Goal: Find specific page/section: Find specific page/section

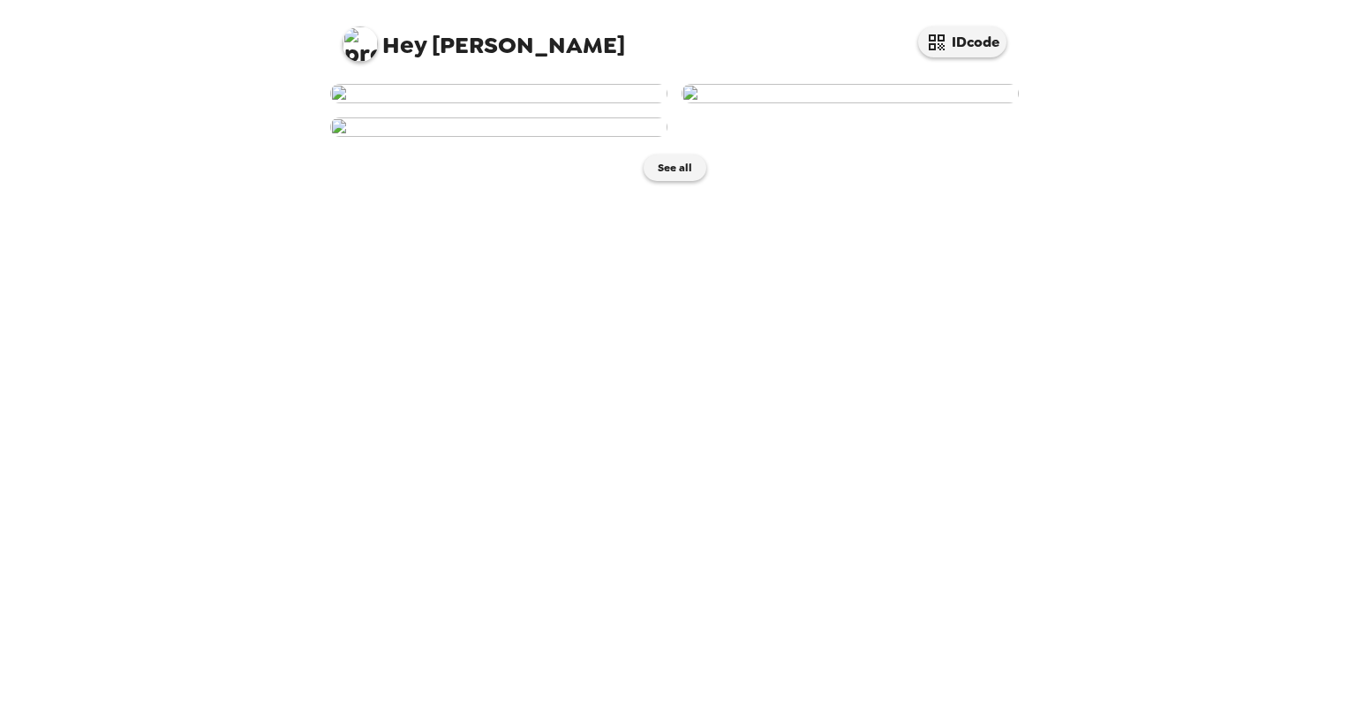
scroll to position [286, 0]
click at [480, 137] on img at bounding box center [498, 126] width 337 height 19
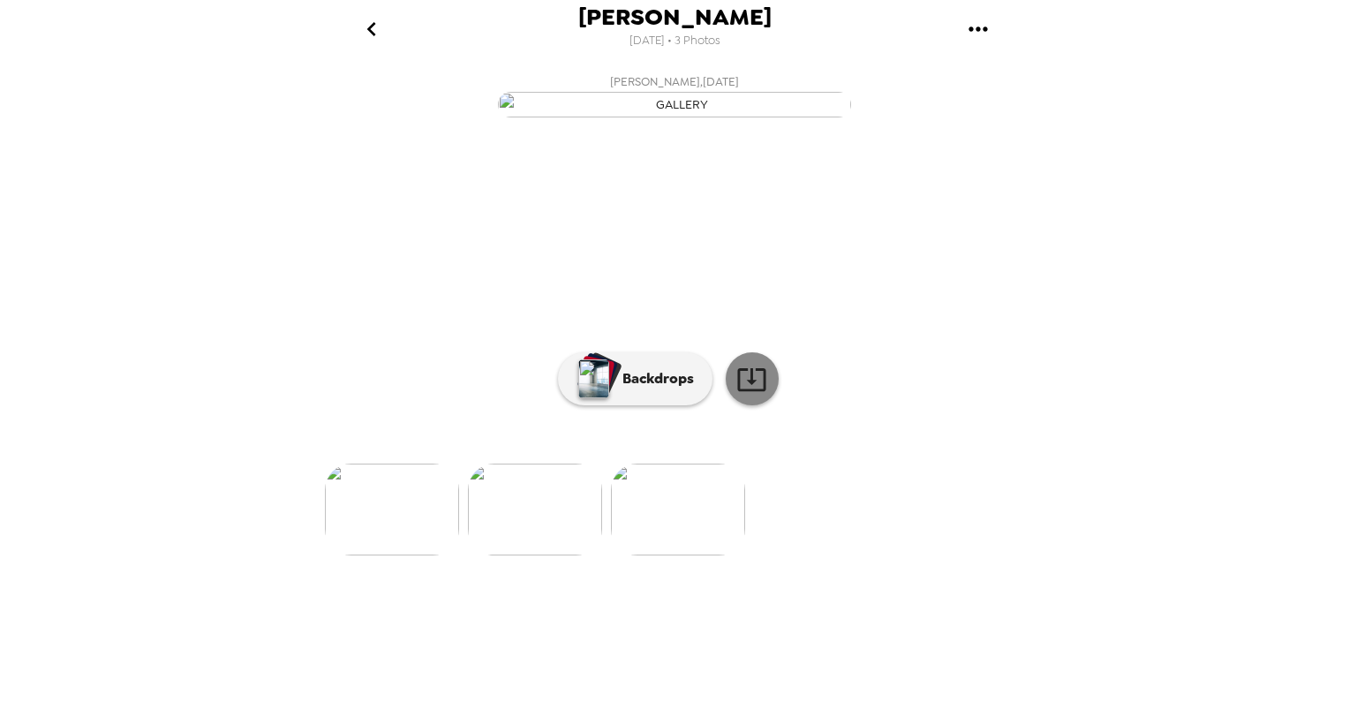
scroll to position [53, 0]
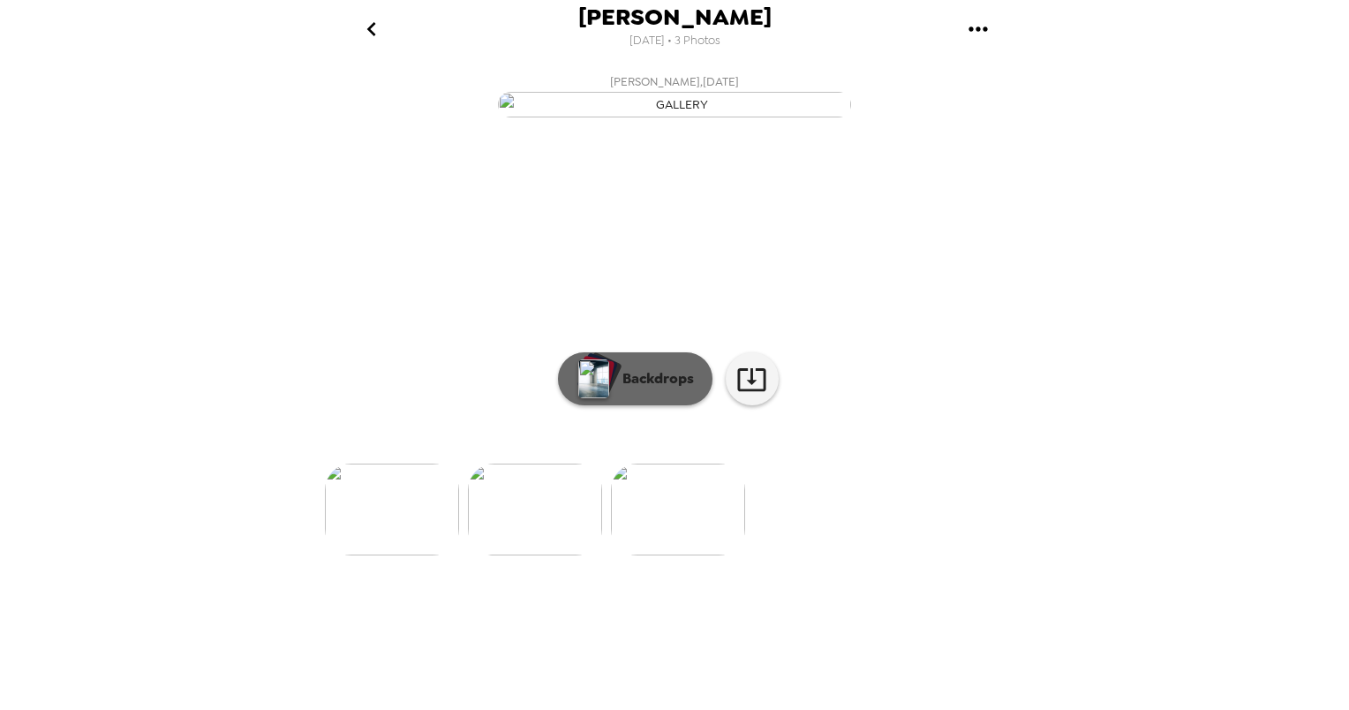
click at [639, 389] on p "Backdrops" at bounding box center [653, 378] width 80 height 21
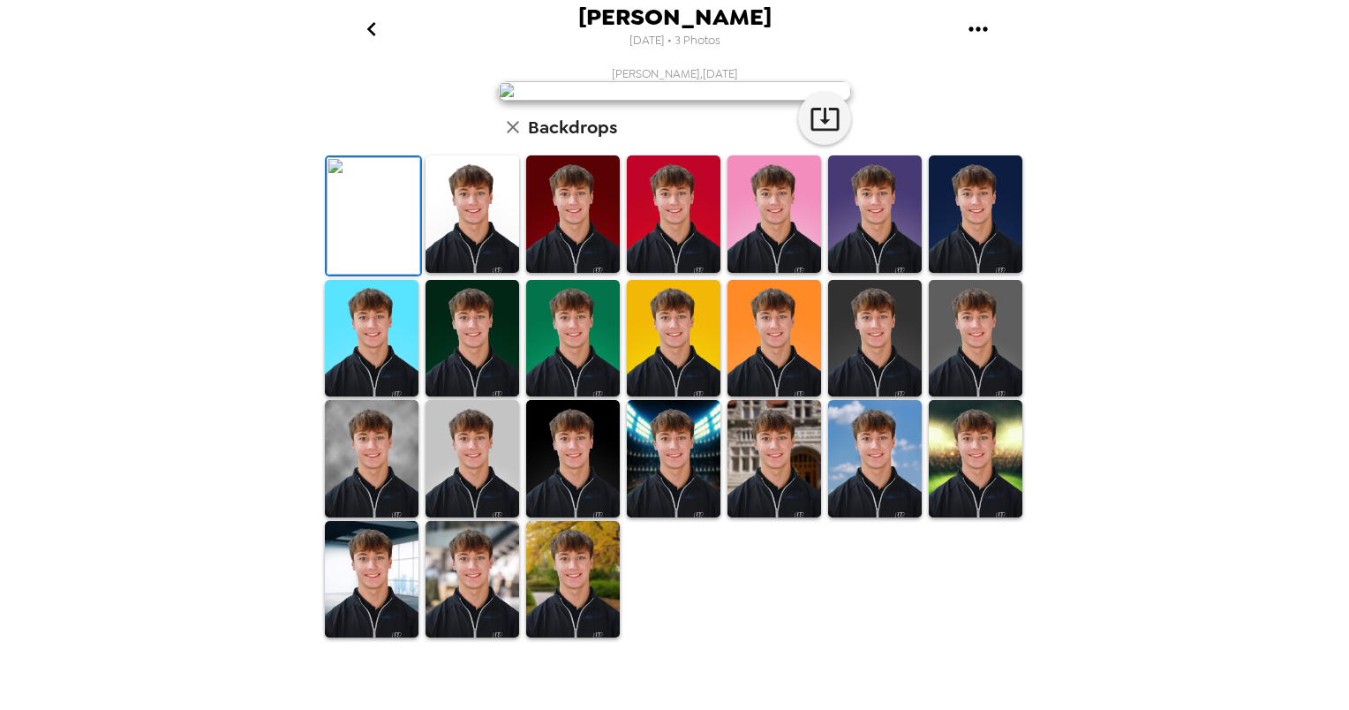
scroll to position [350, 0]
click at [431, 511] on img at bounding box center [472, 458] width 94 height 117
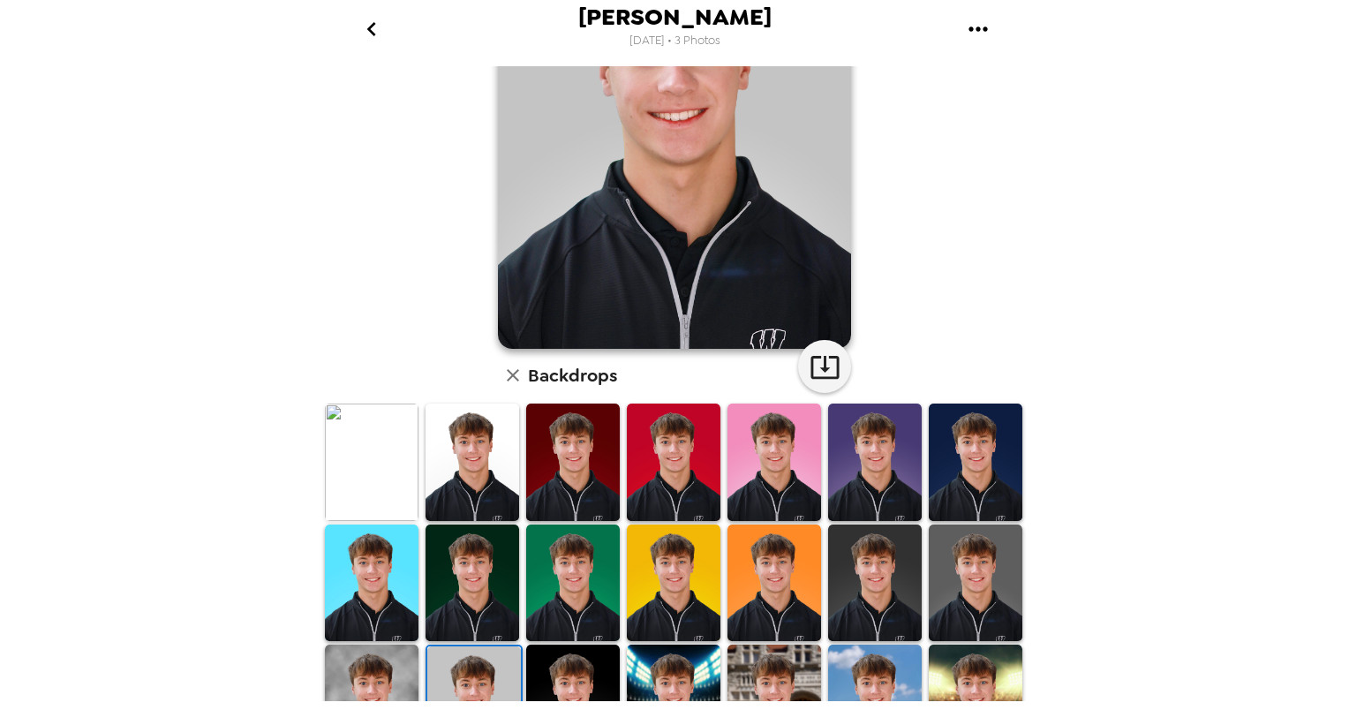
scroll to position [177, 0]
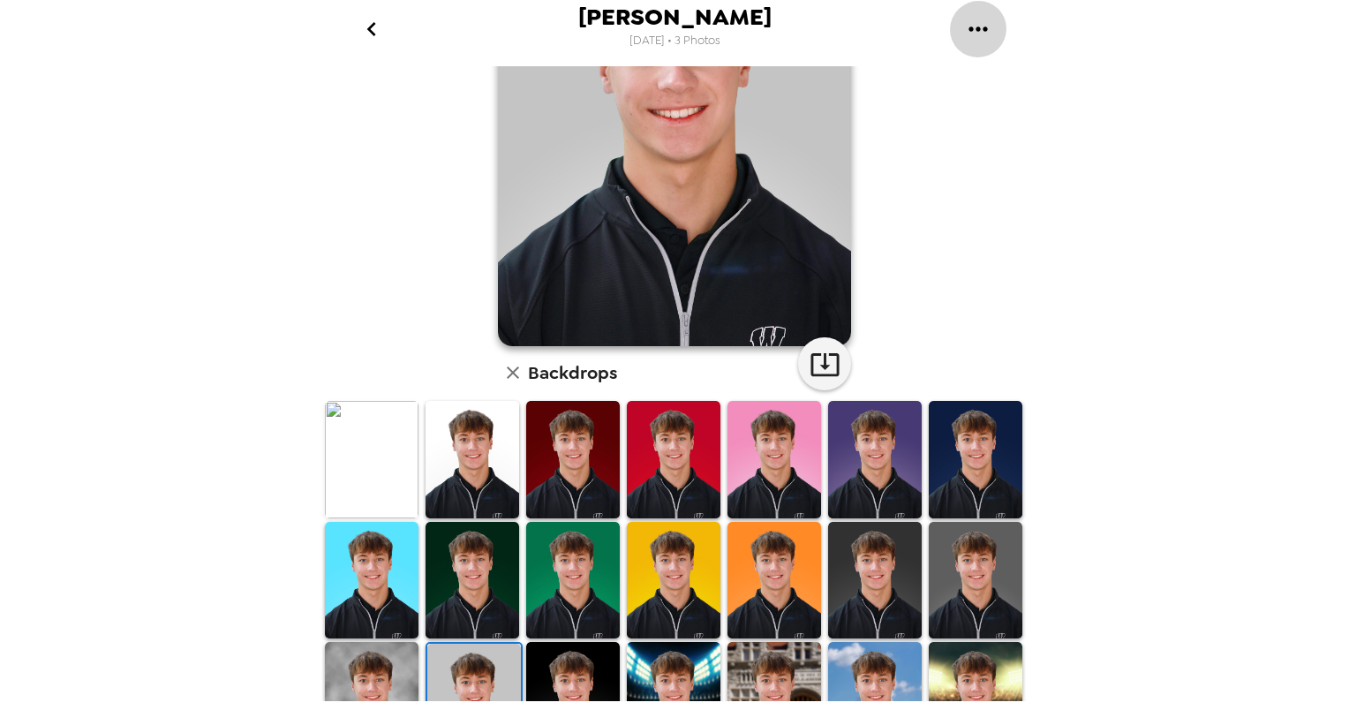
click at [981, 39] on icon "gallery menu" at bounding box center [978, 29] width 28 height 28
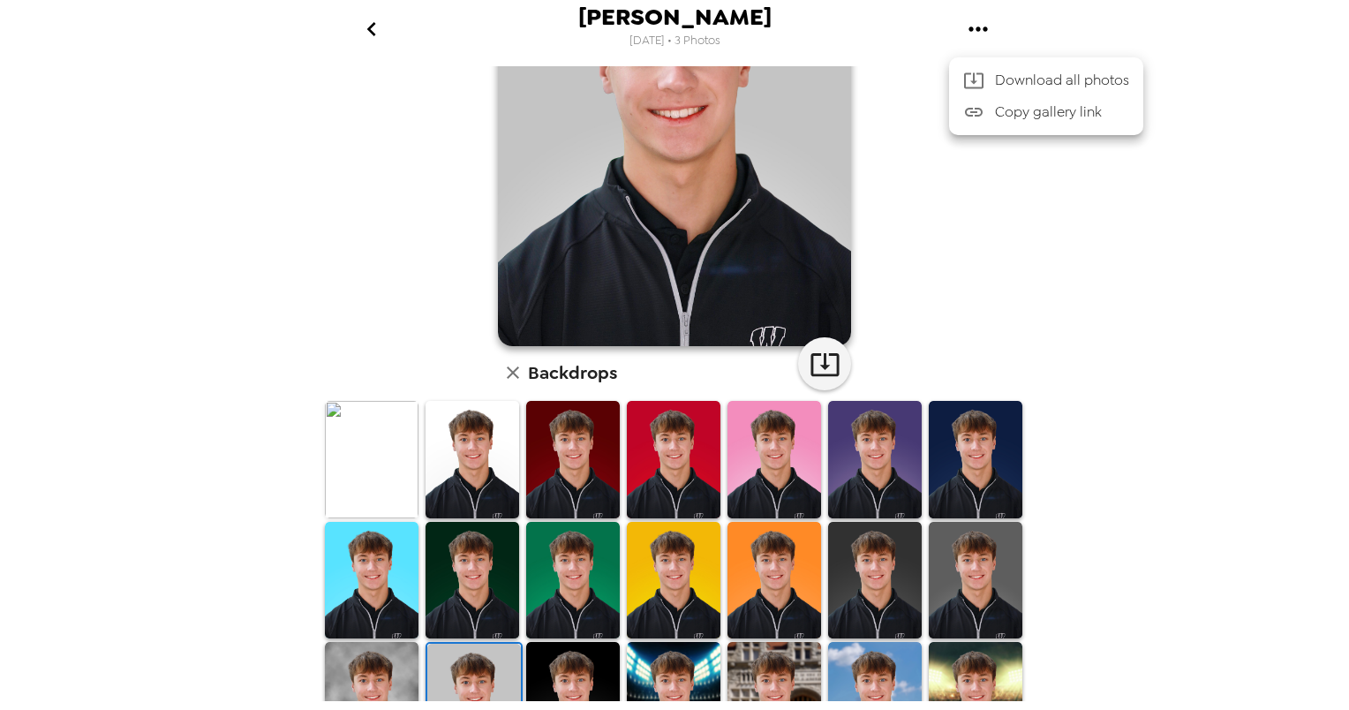
click at [1236, 433] on div at bounding box center [674, 355] width 1349 height 710
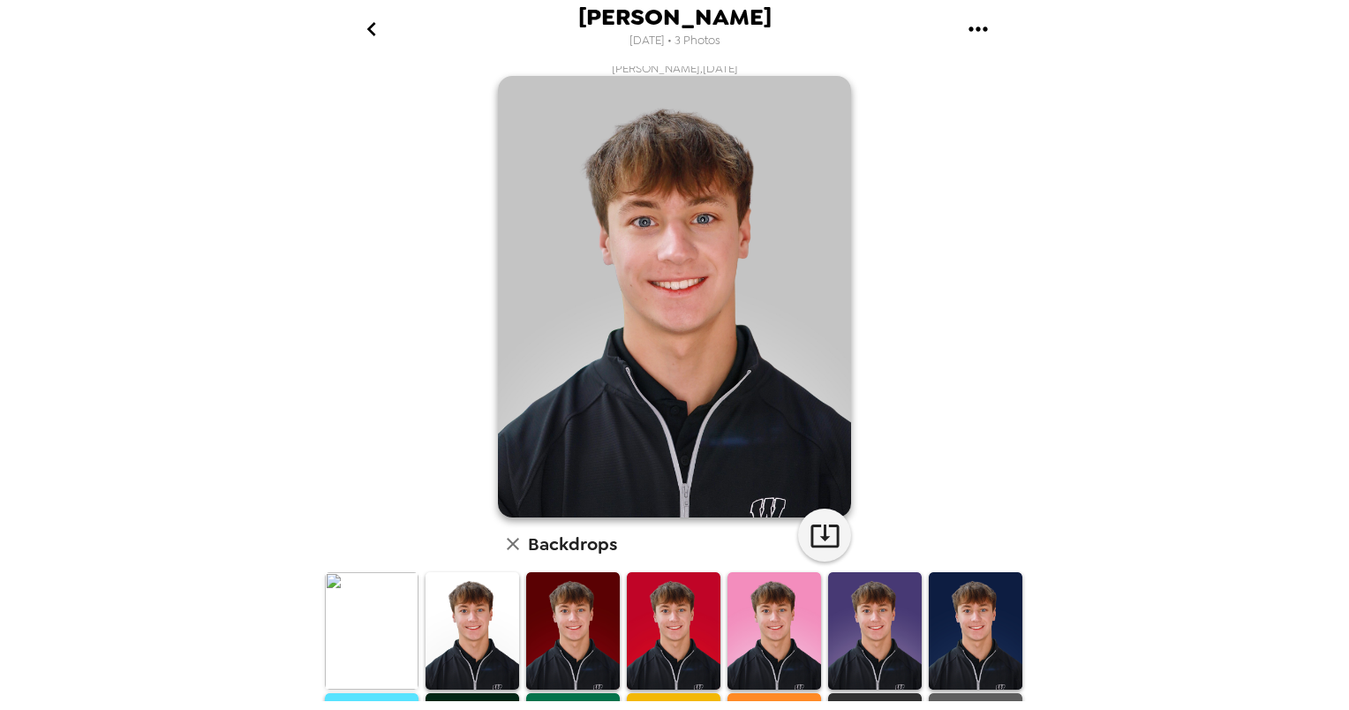
scroll to position [0, 0]
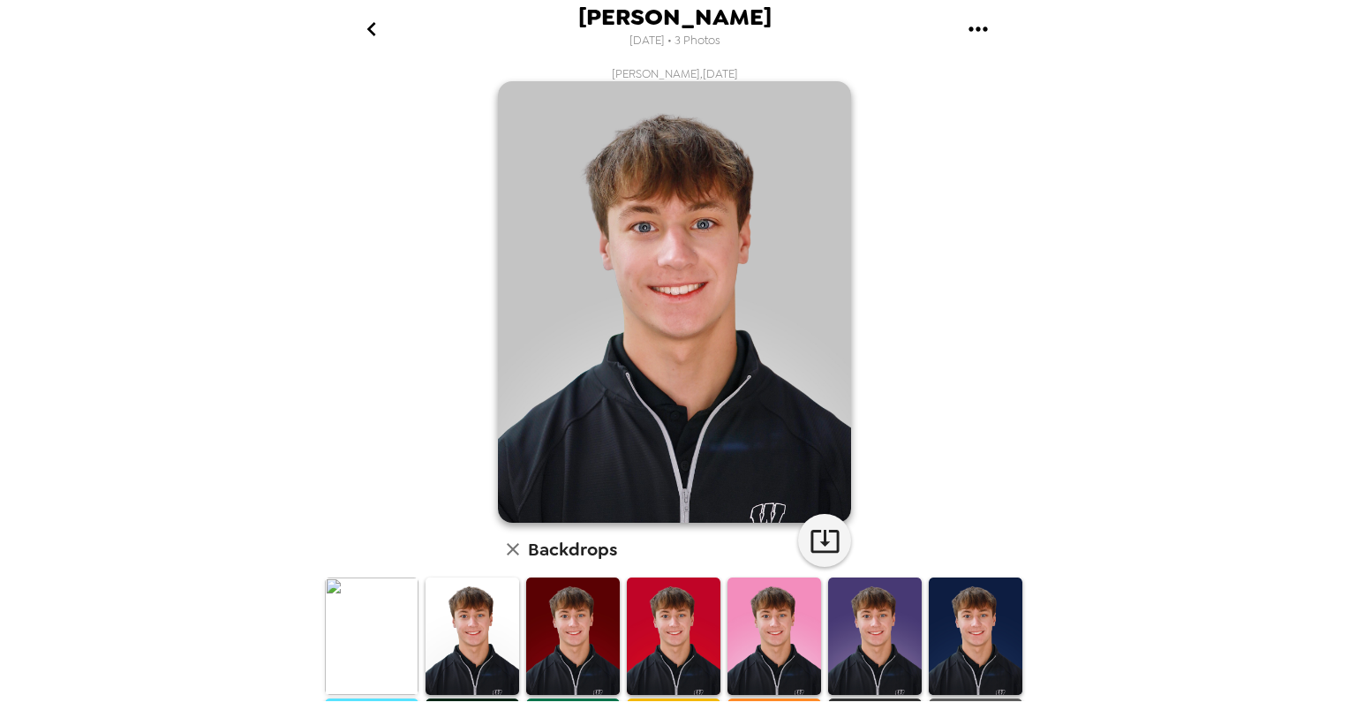
click at [752, 200] on img at bounding box center [674, 301] width 353 height 441
drag, startPoint x: 730, startPoint y: 238, endPoint x: 695, endPoint y: 240, distance: 34.5
click at [695, 240] on img at bounding box center [674, 301] width 353 height 441
click at [612, 286] on img at bounding box center [674, 301] width 353 height 441
click at [687, 246] on img at bounding box center [674, 301] width 353 height 441
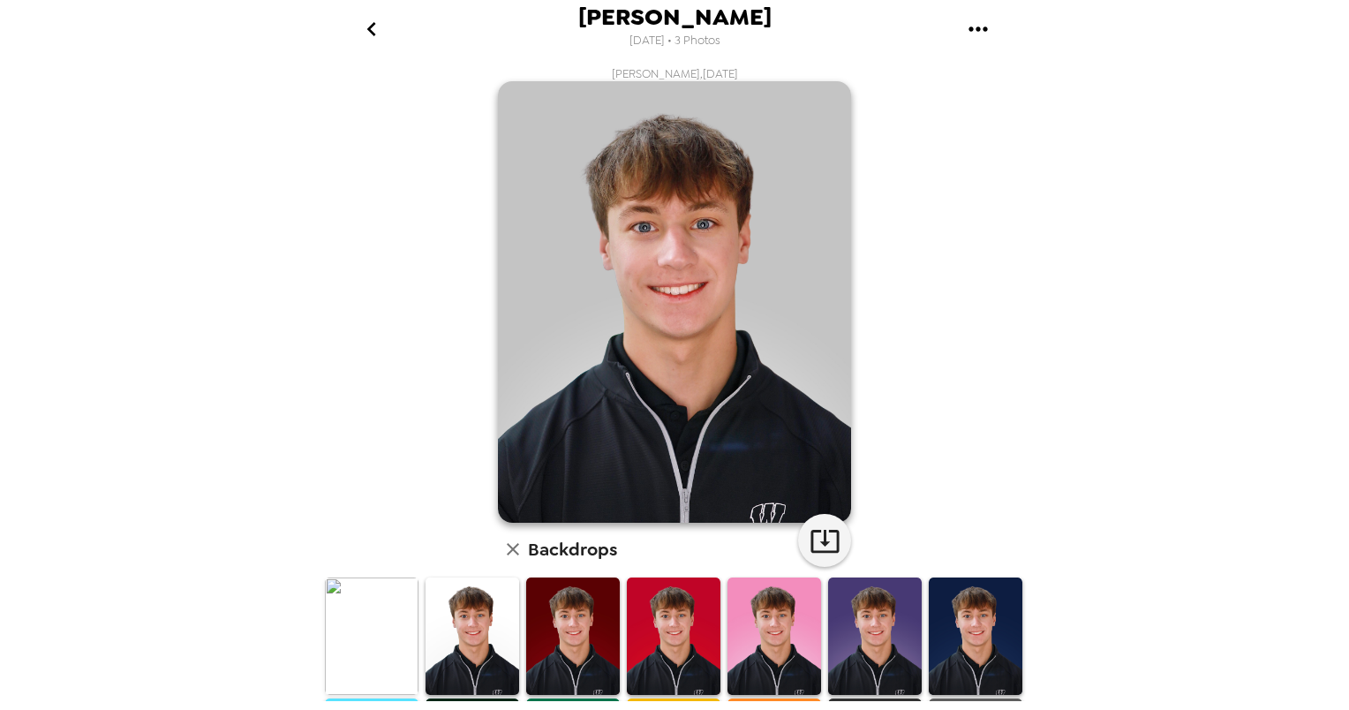
click at [687, 246] on img at bounding box center [674, 301] width 353 height 441
click at [374, 21] on icon "go back" at bounding box center [371, 29] width 28 height 28
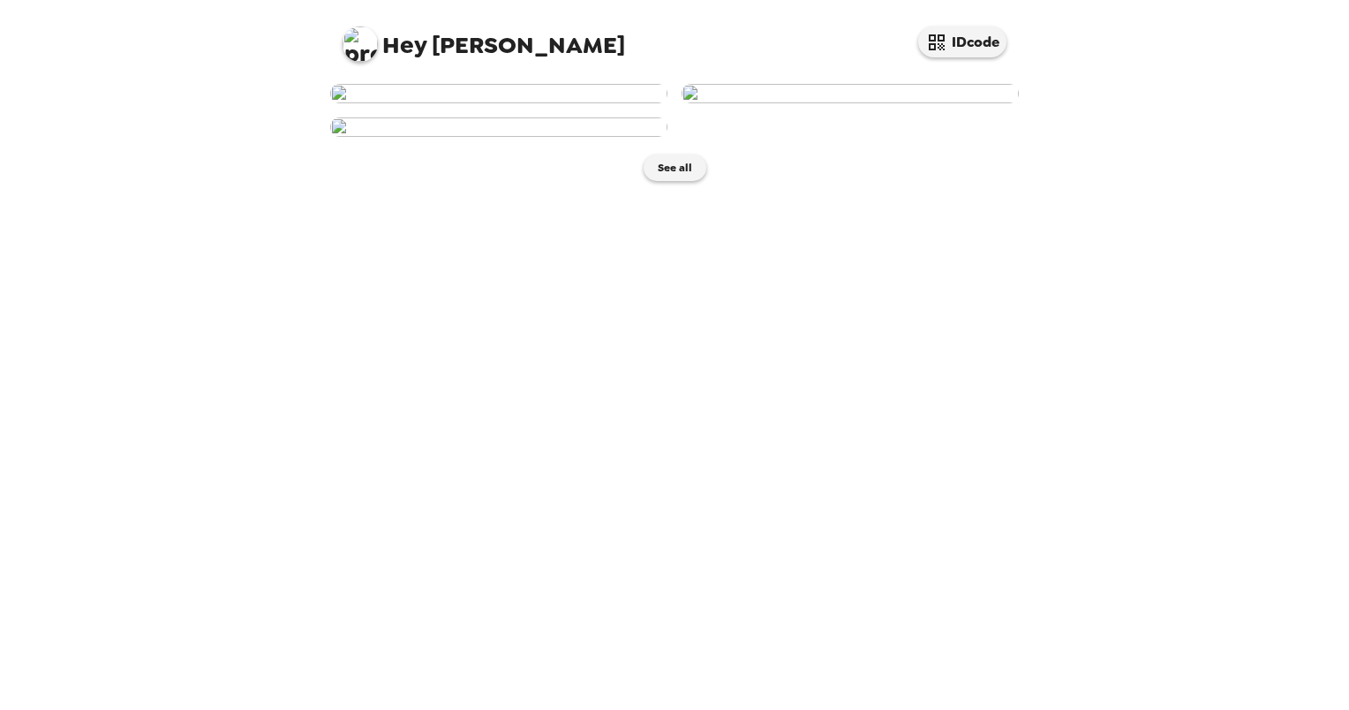
click at [354, 49] on img at bounding box center [359, 43] width 35 height 35
click at [400, 109] on span "Get help" at bounding box center [381, 116] width 49 height 15
click at [1176, 311] on div at bounding box center [674, 355] width 1349 height 710
drag, startPoint x: 1339, startPoint y: 323, endPoint x: 1262, endPoint y: 533, distance: 223.6
click at [1262, 533] on div "Hey [PERSON_NAME] IDcode See all" at bounding box center [674, 355] width 1349 height 710
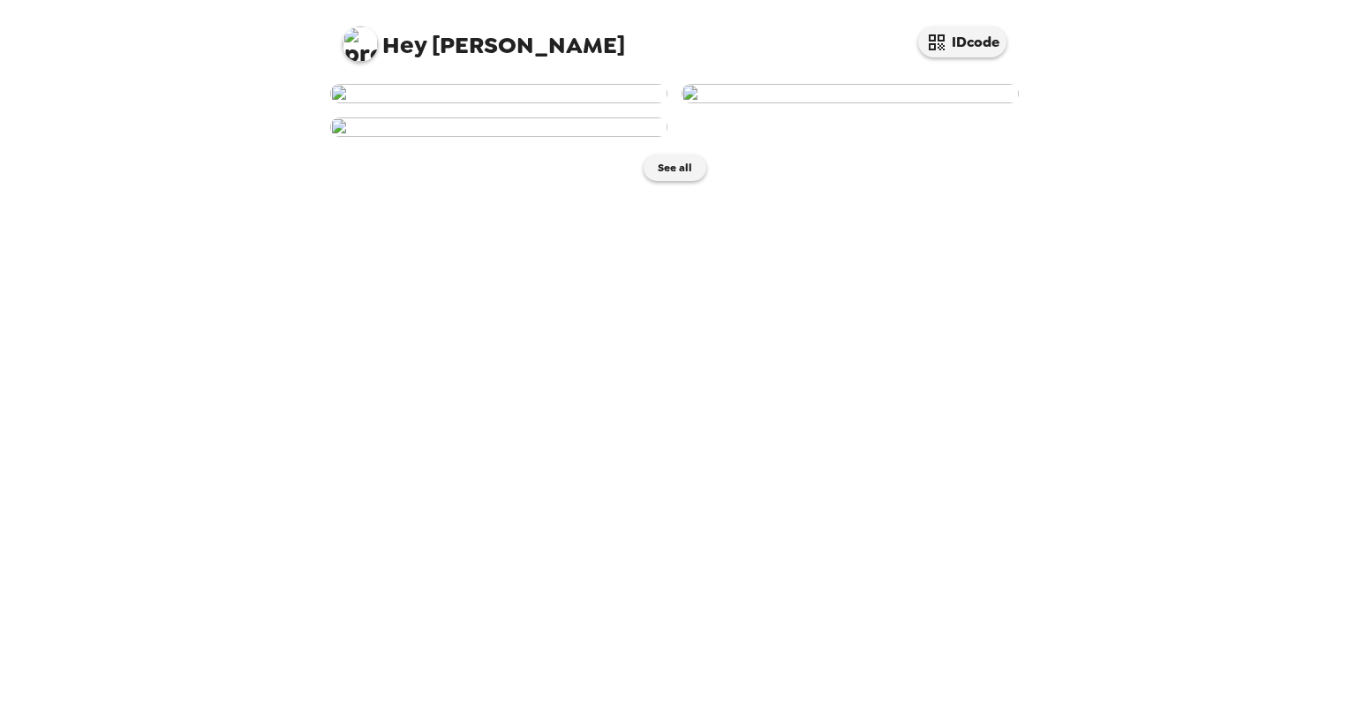
scroll to position [286, 0]
click at [689, 181] on button "See all" at bounding box center [674, 167] width 63 height 26
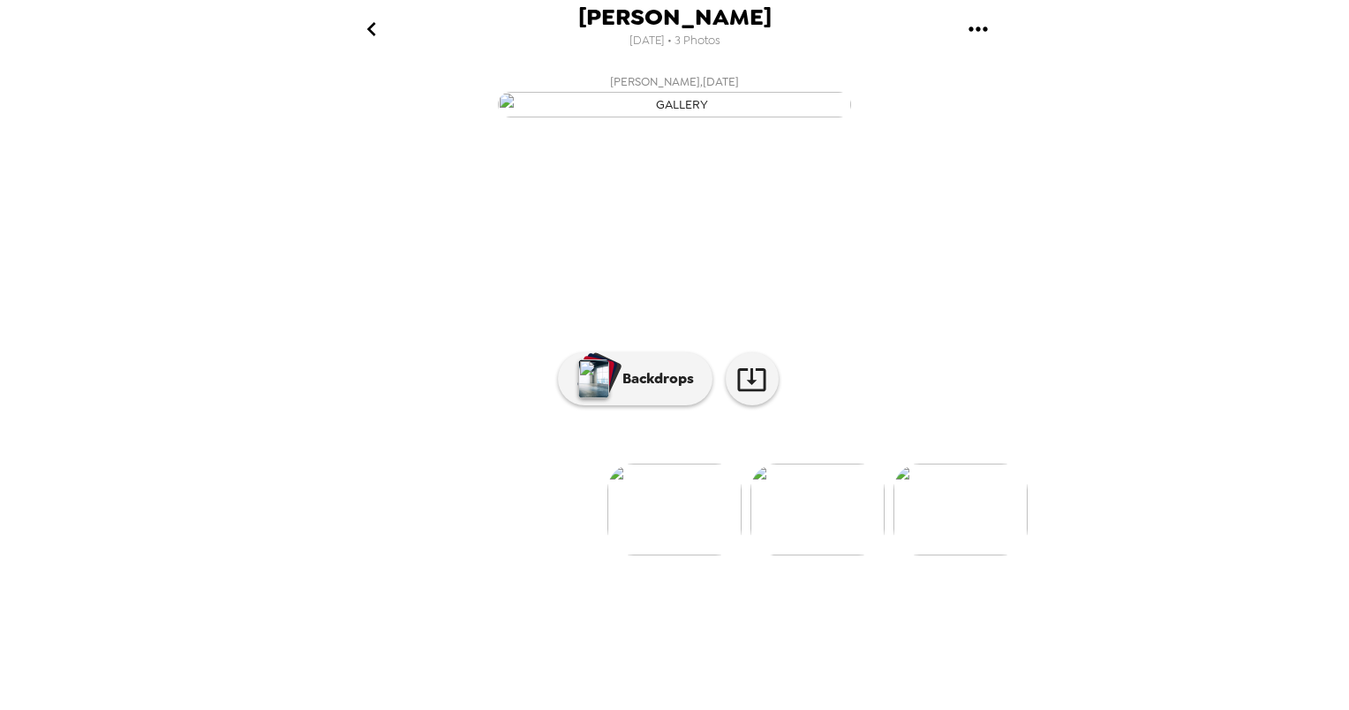
click at [681, 117] on img "button" at bounding box center [674, 105] width 353 height 26
click at [830, 117] on img "button" at bounding box center [674, 105] width 353 height 26
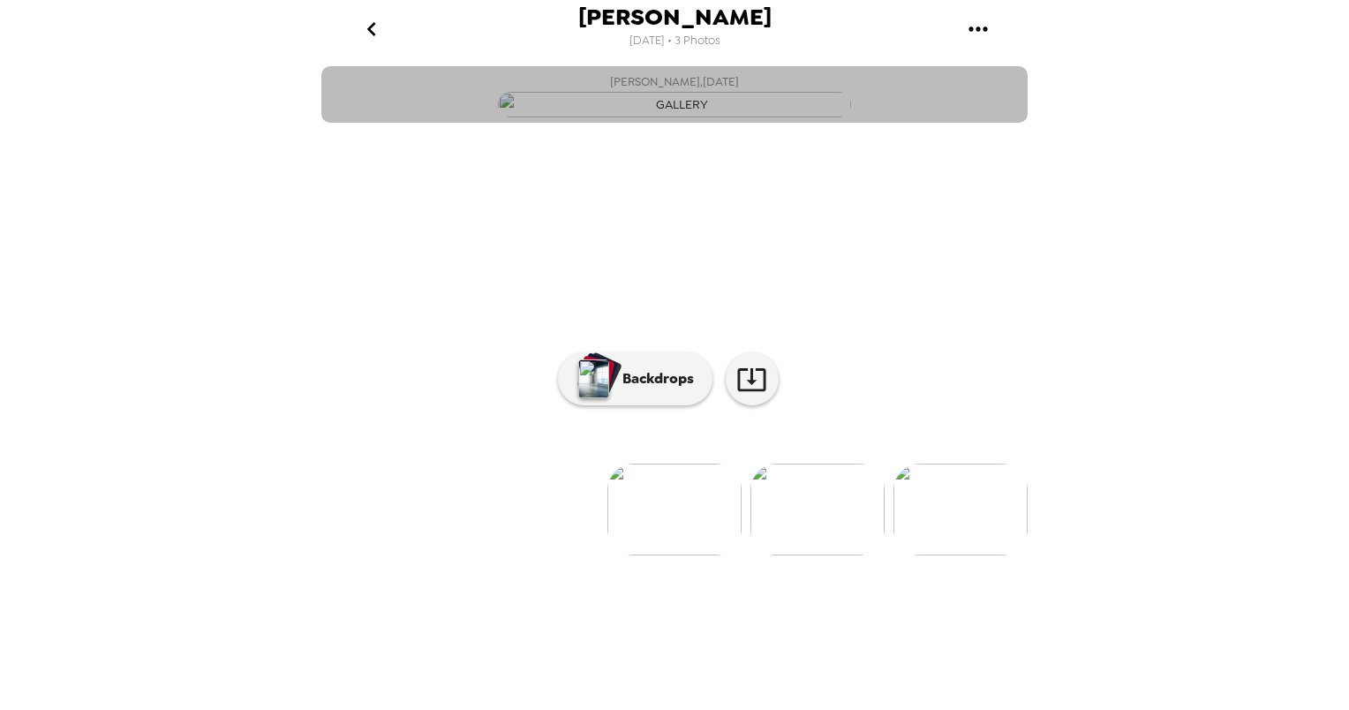
click at [830, 117] on img "button" at bounding box center [674, 105] width 353 height 26
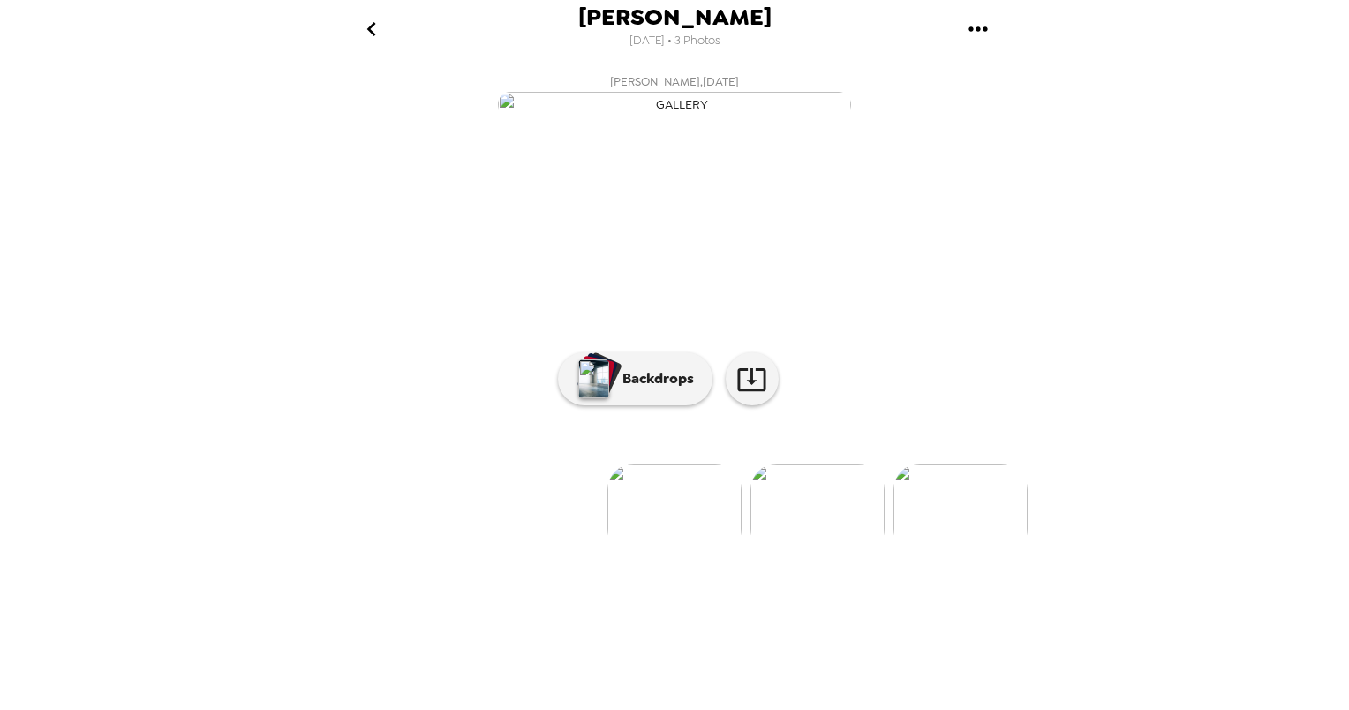
drag, startPoint x: 838, startPoint y: 228, endPoint x: 1215, endPoint y: 451, distance: 438.8
click at [1215, 452] on div "[PERSON_NAME] [DATE] • 3 Photos [PERSON_NAME] , [DATE] [PERSON_NAME] , [DATE] […" at bounding box center [674, 355] width 1349 height 710
click at [961, 35] on button "gallery menu" at bounding box center [977, 28] width 57 height 57
click at [961, 35] on div at bounding box center [674, 355] width 1349 height 710
